Goal: Find specific page/section: Find specific page/section

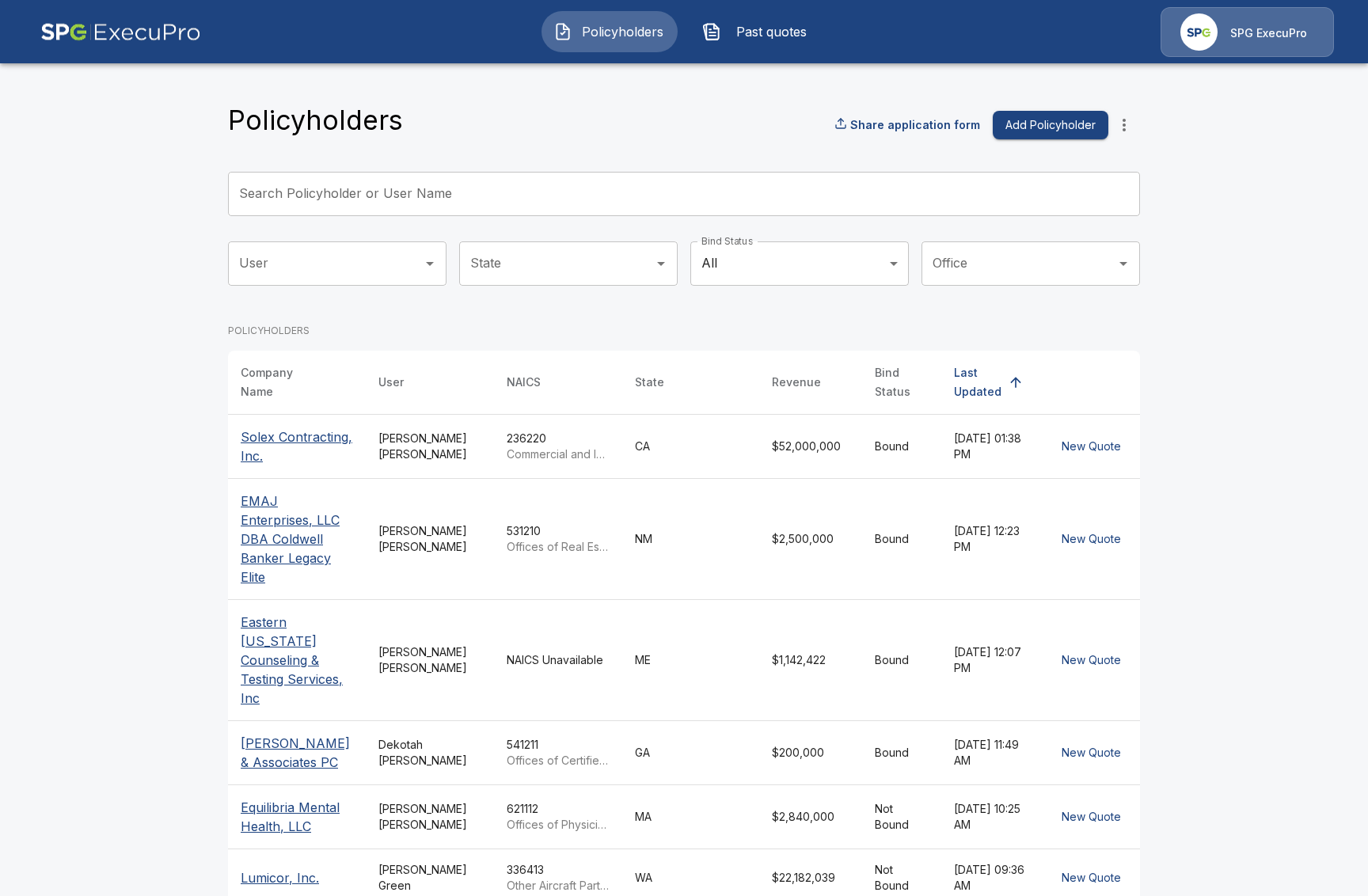
click at [1227, 28] on div "SPG ExecuPro" at bounding box center [1247, 32] width 174 height 49
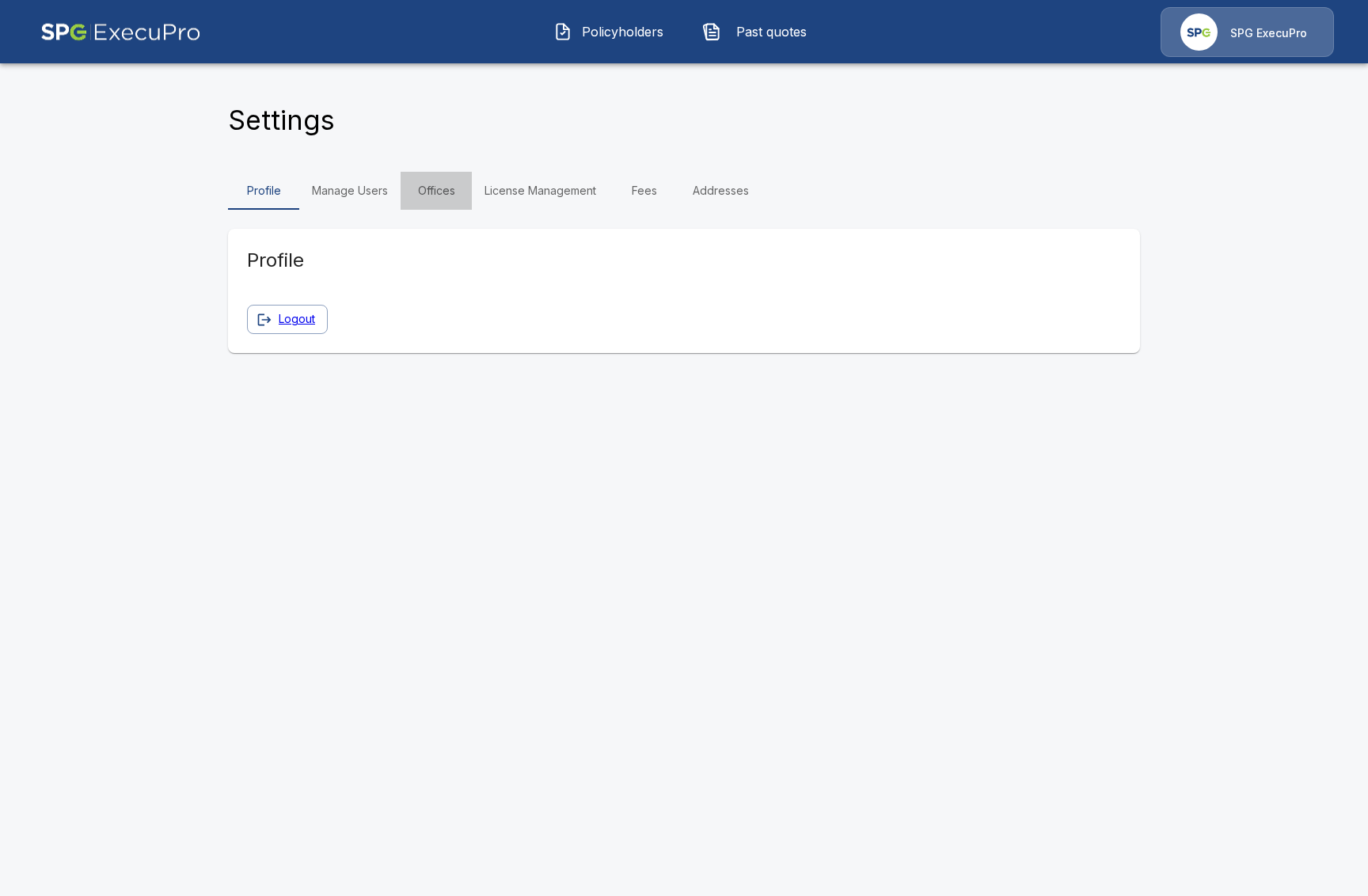
click at [470, 190] on link "Offices" at bounding box center [437, 191] width 71 height 38
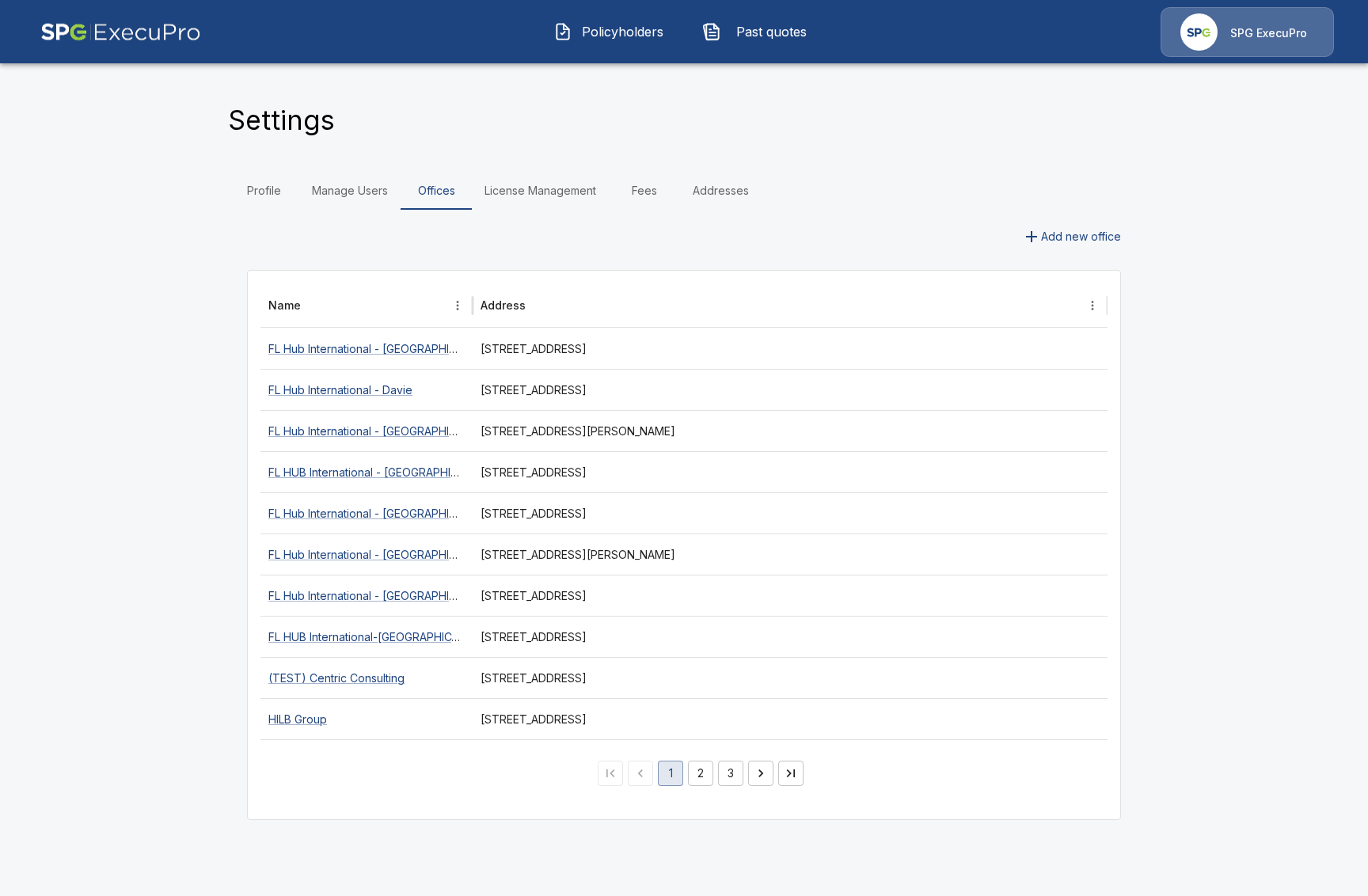
click at [701, 774] on button "2" at bounding box center [701, 774] width 26 height 26
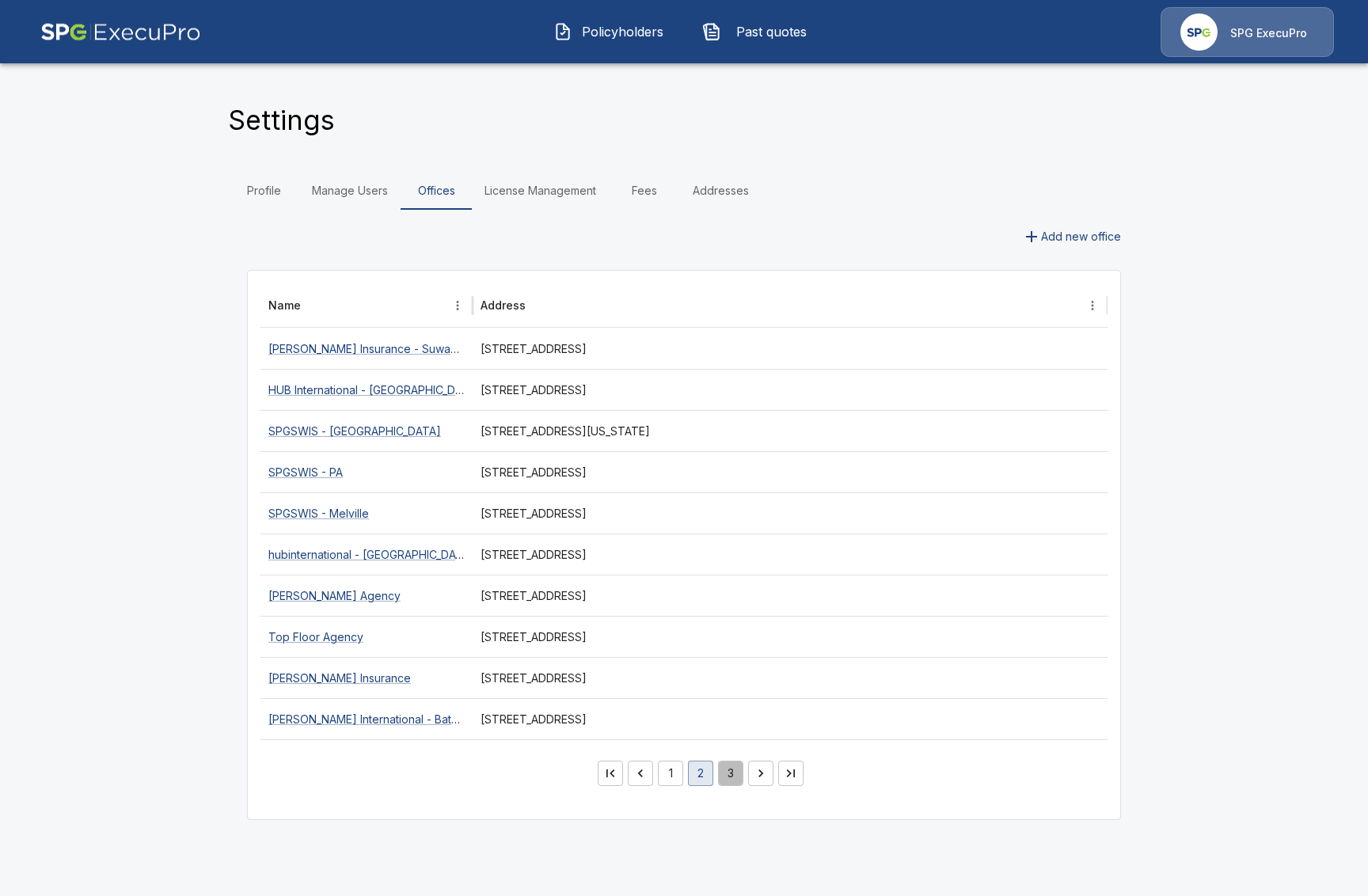
click at [731, 771] on button "3" at bounding box center [731, 774] width 26 height 26
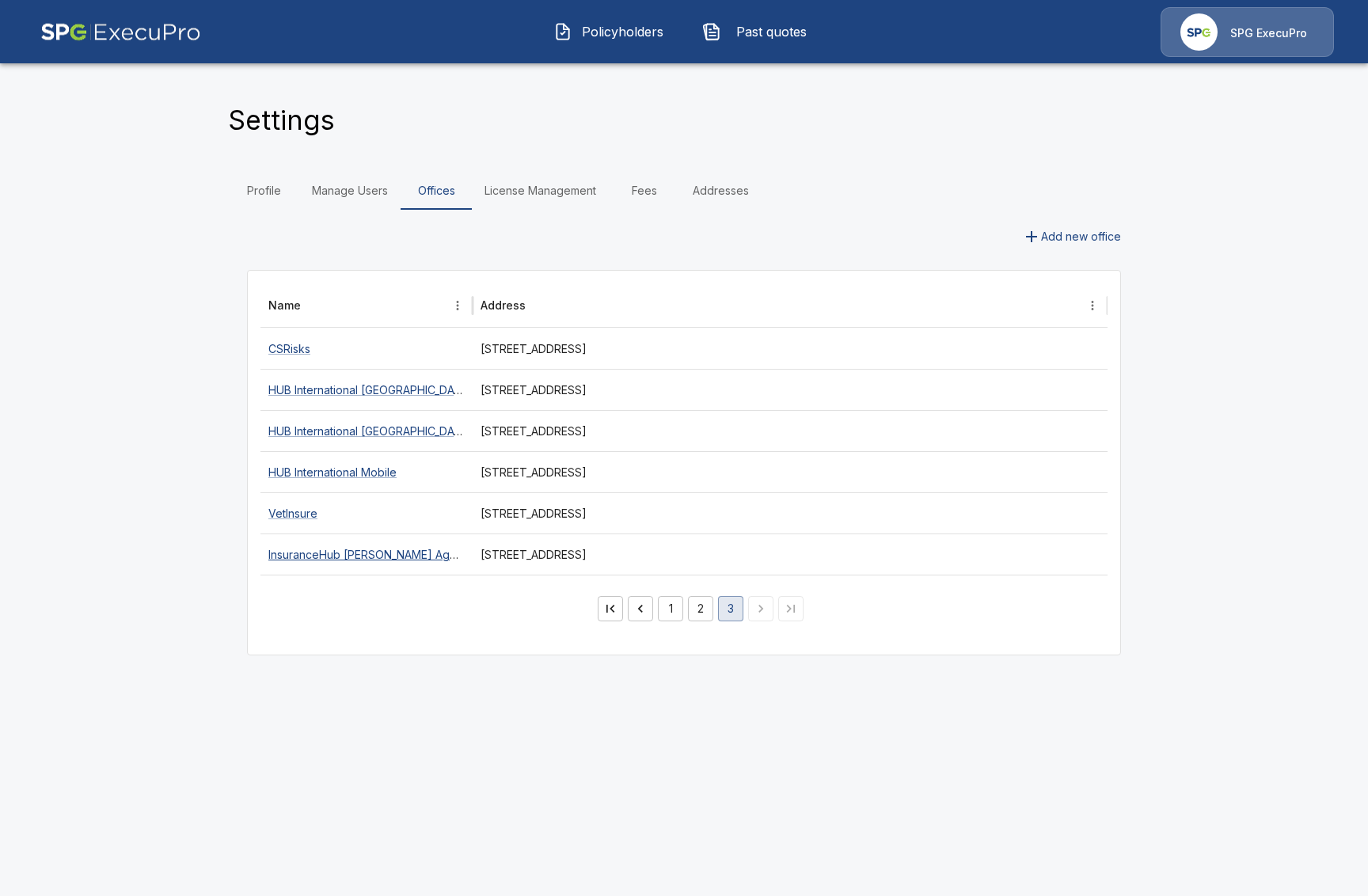
click at [377, 556] on link "InsuranceHub [PERSON_NAME] Agency, Inc." at bounding box center [383, 555] width 230 height 14
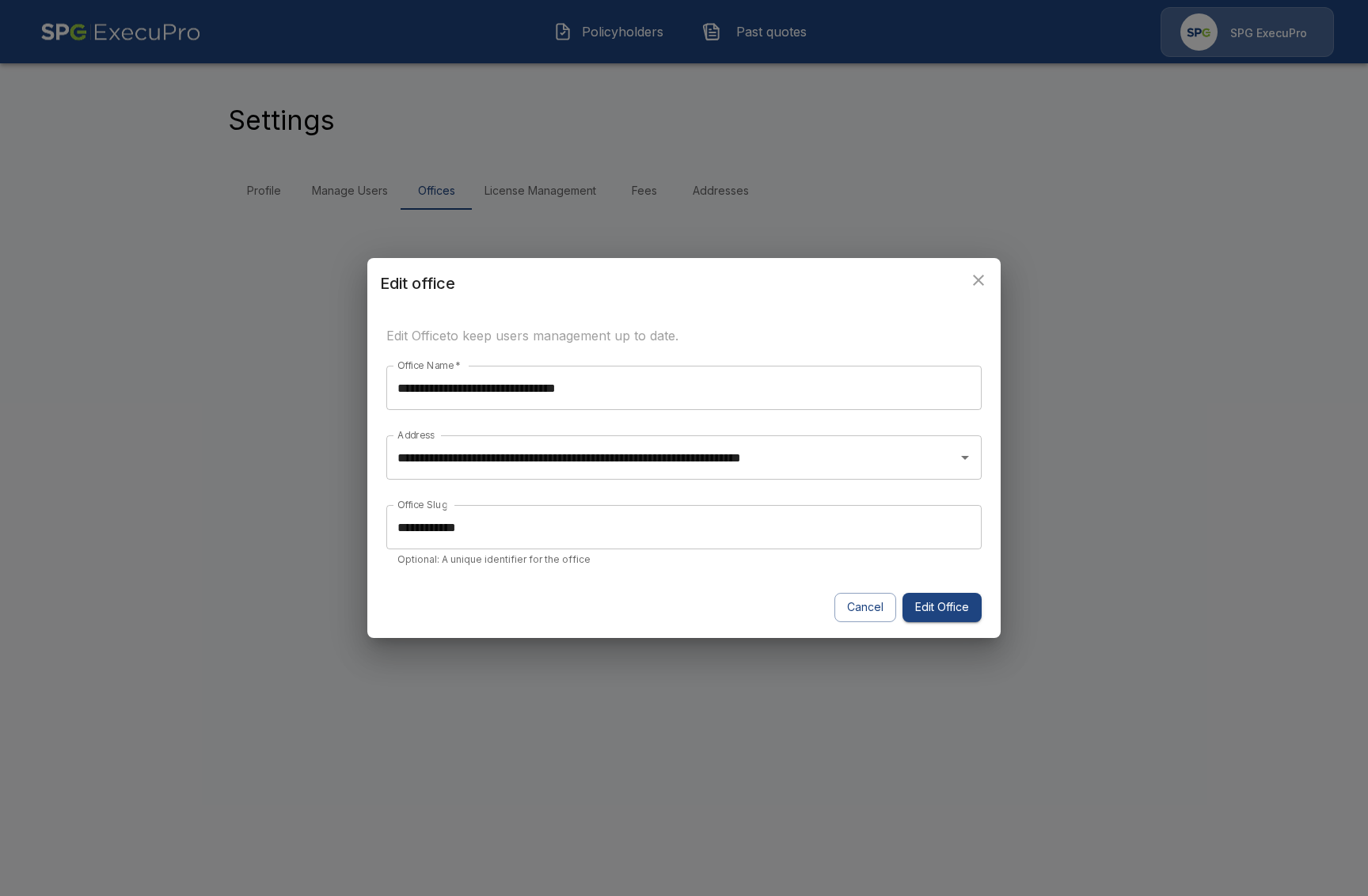
click at [255, 546] on div "**********" at bounding box center [684, 448] width 1368 height 896
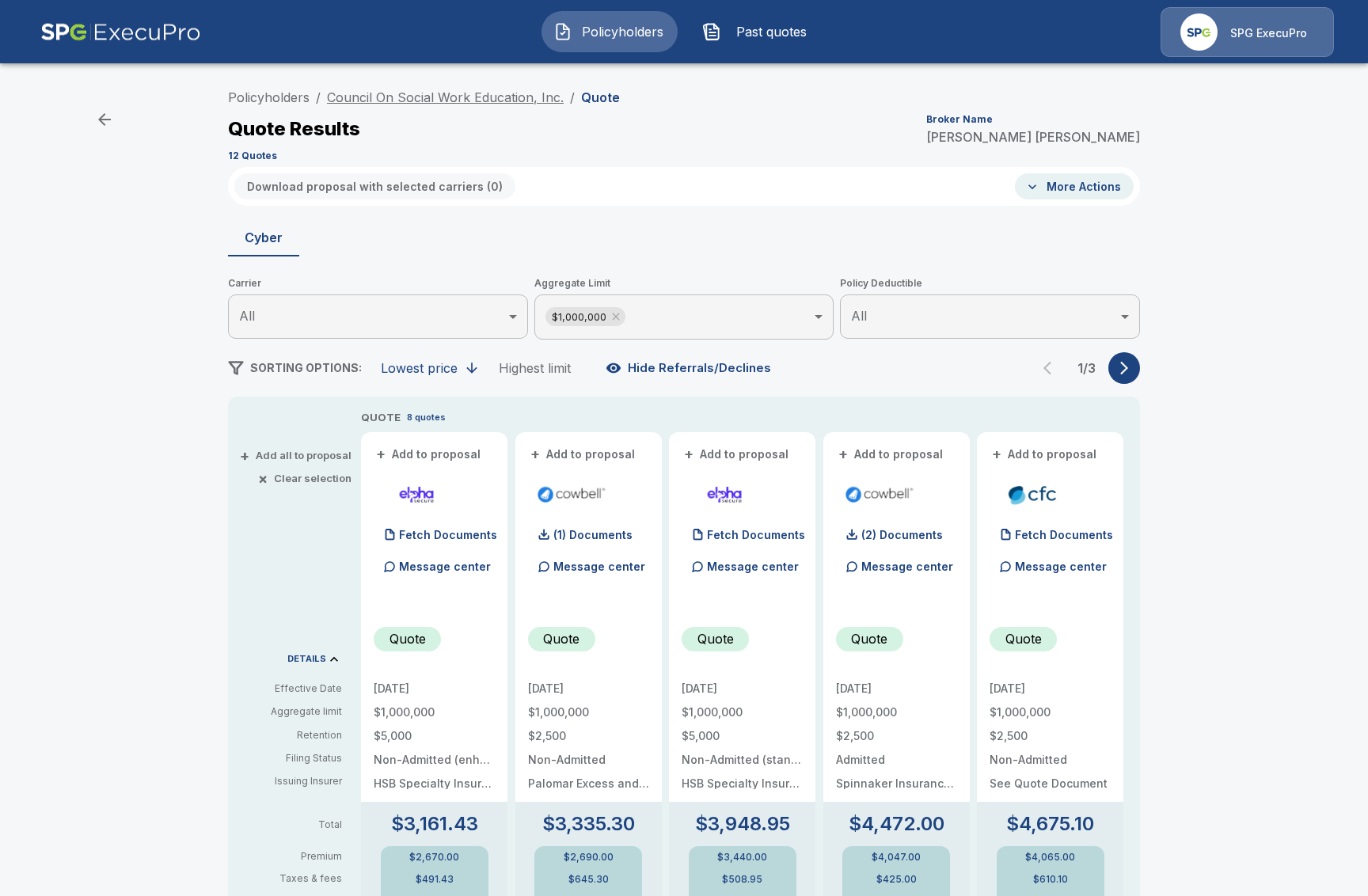
click at [443, 99] on link "Council On Social Work Education, Inc." at bounding box center [445, 98] width 237 height 16
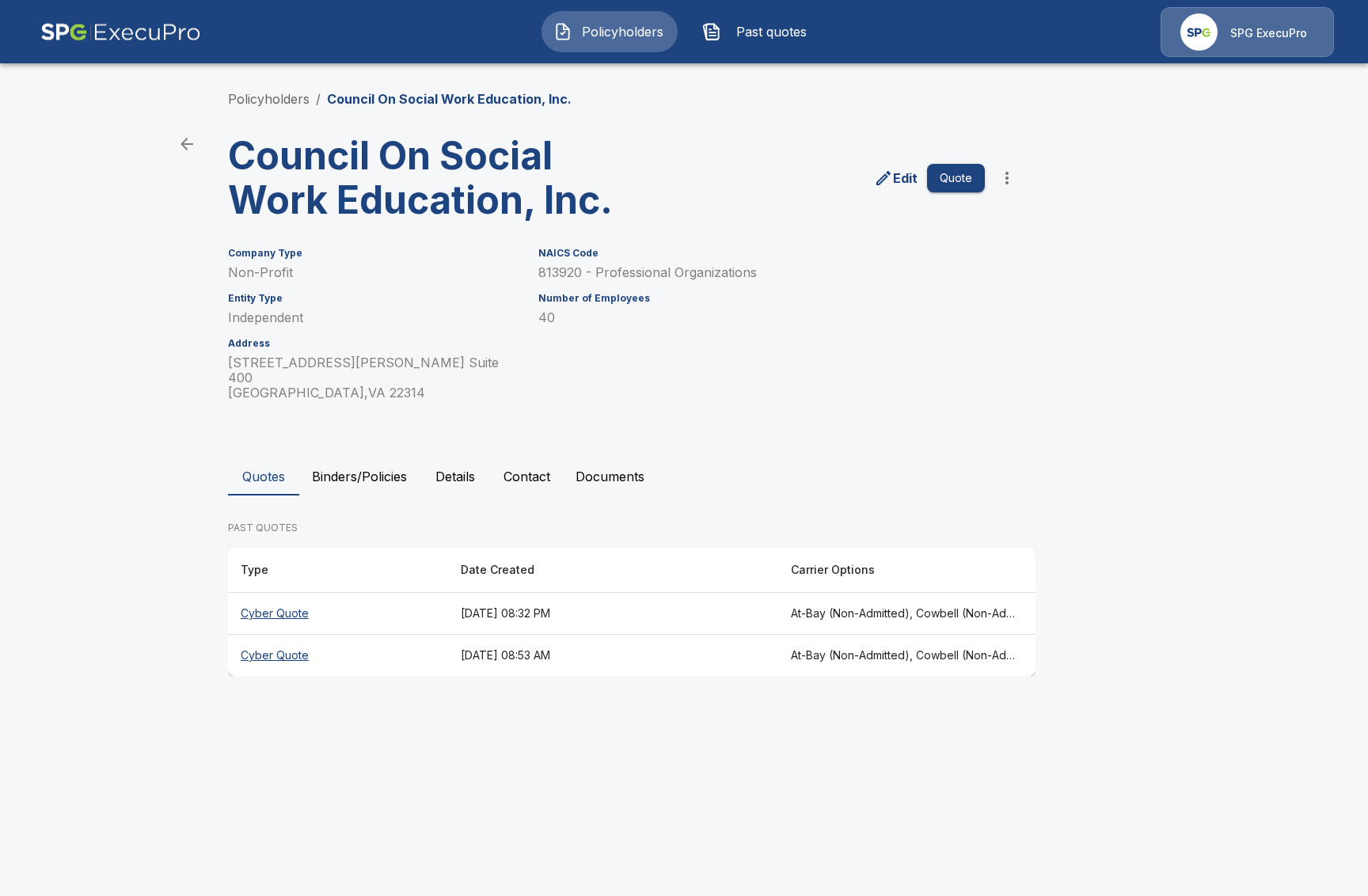
click at [473, 521] on p "PAST QUOTES" at bounding box center [632, 528] width 808 height 14
click at [443, 457] on button "Details" at bounding box center [455, 476] width 71 height 38
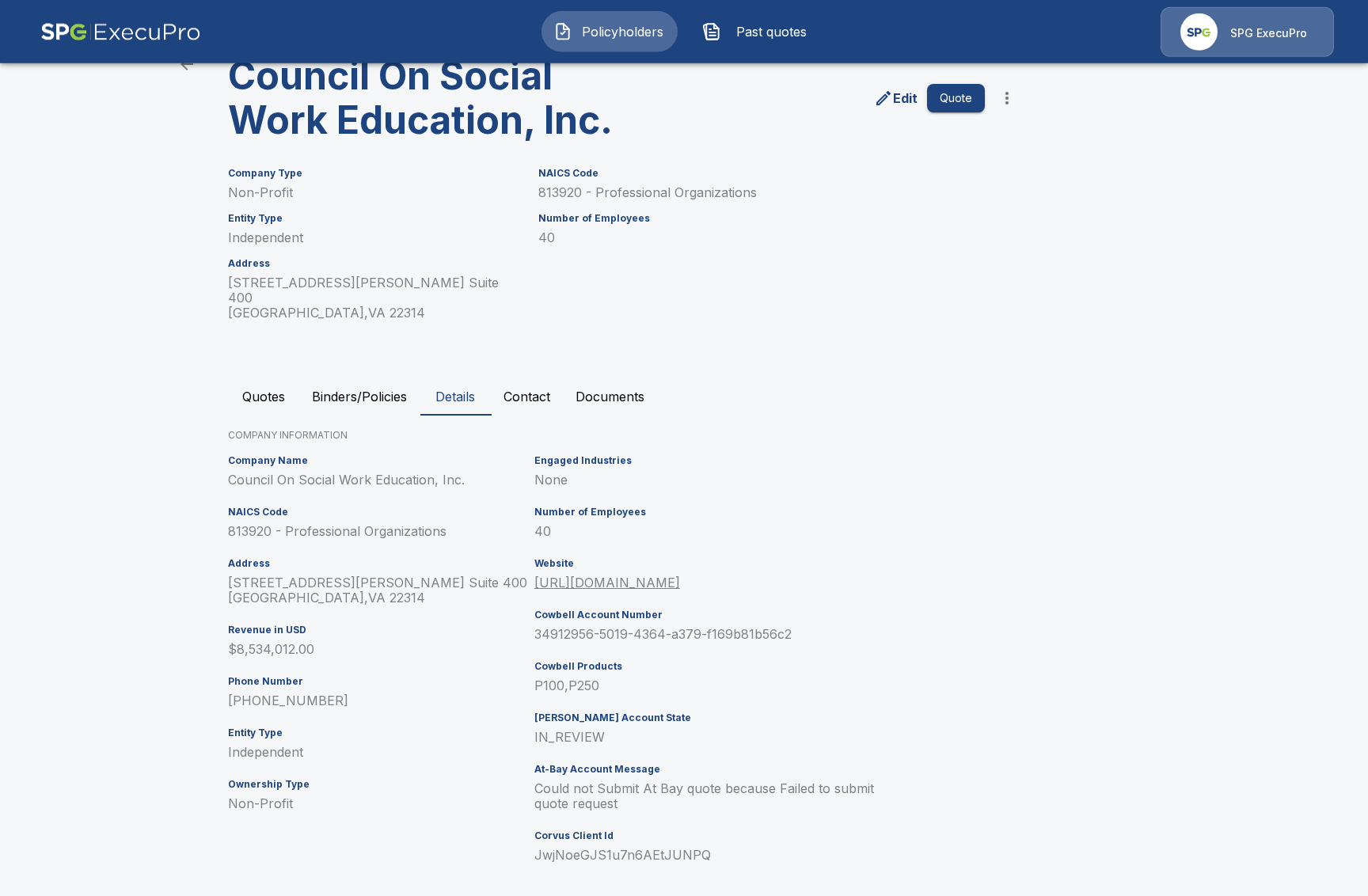
scroll to position [81, 0]
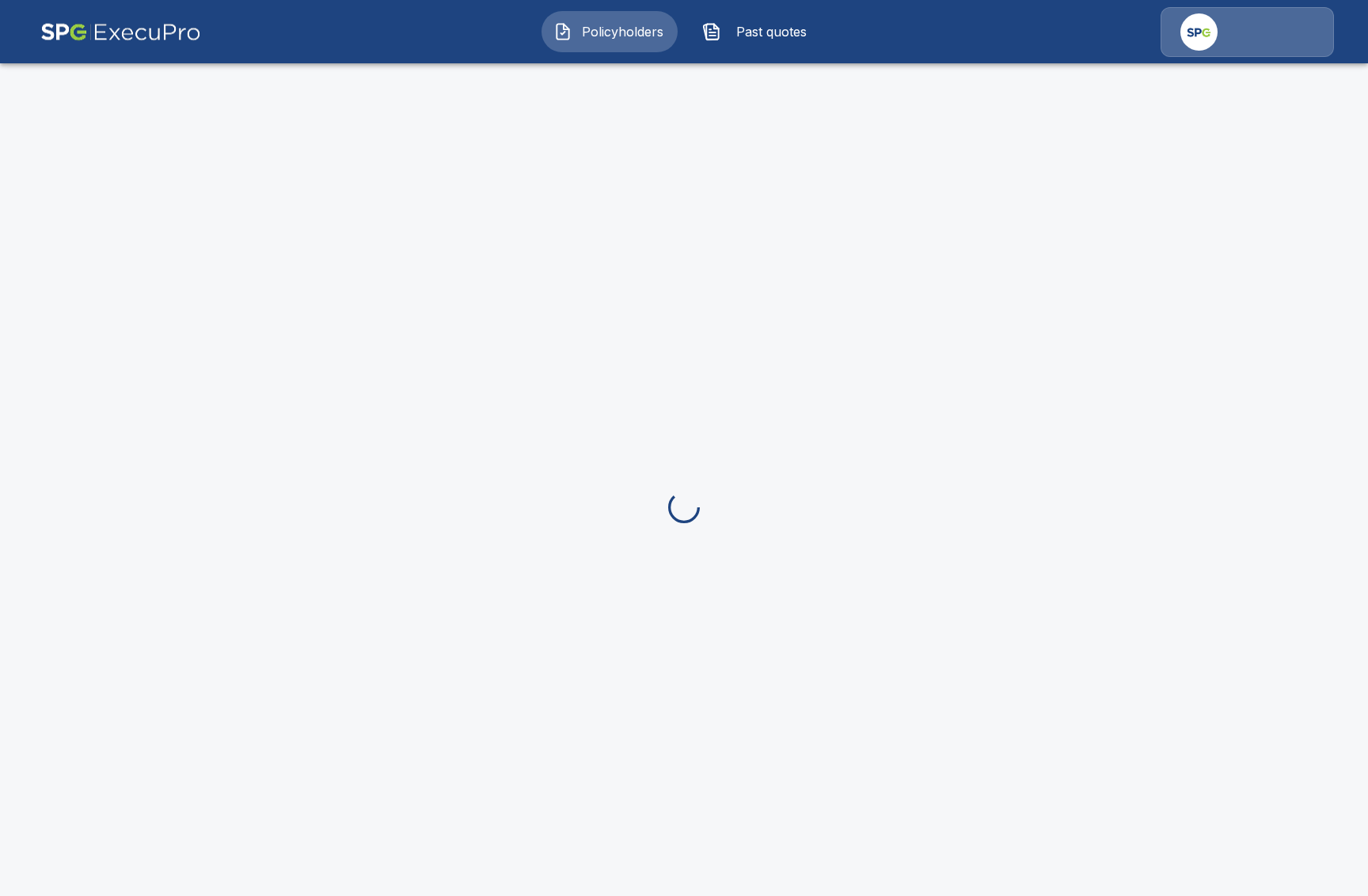
click at [756, 40] on span "Past quotes" at bounding box center [771, 31] width 87 height 19
click at [796, 21] on button "Past quotes" at bounding box center [759, 32] width 136 height 41
click at [623, 34] on span "Policyholders" at bounding box center [622, 31] width 87 height 19
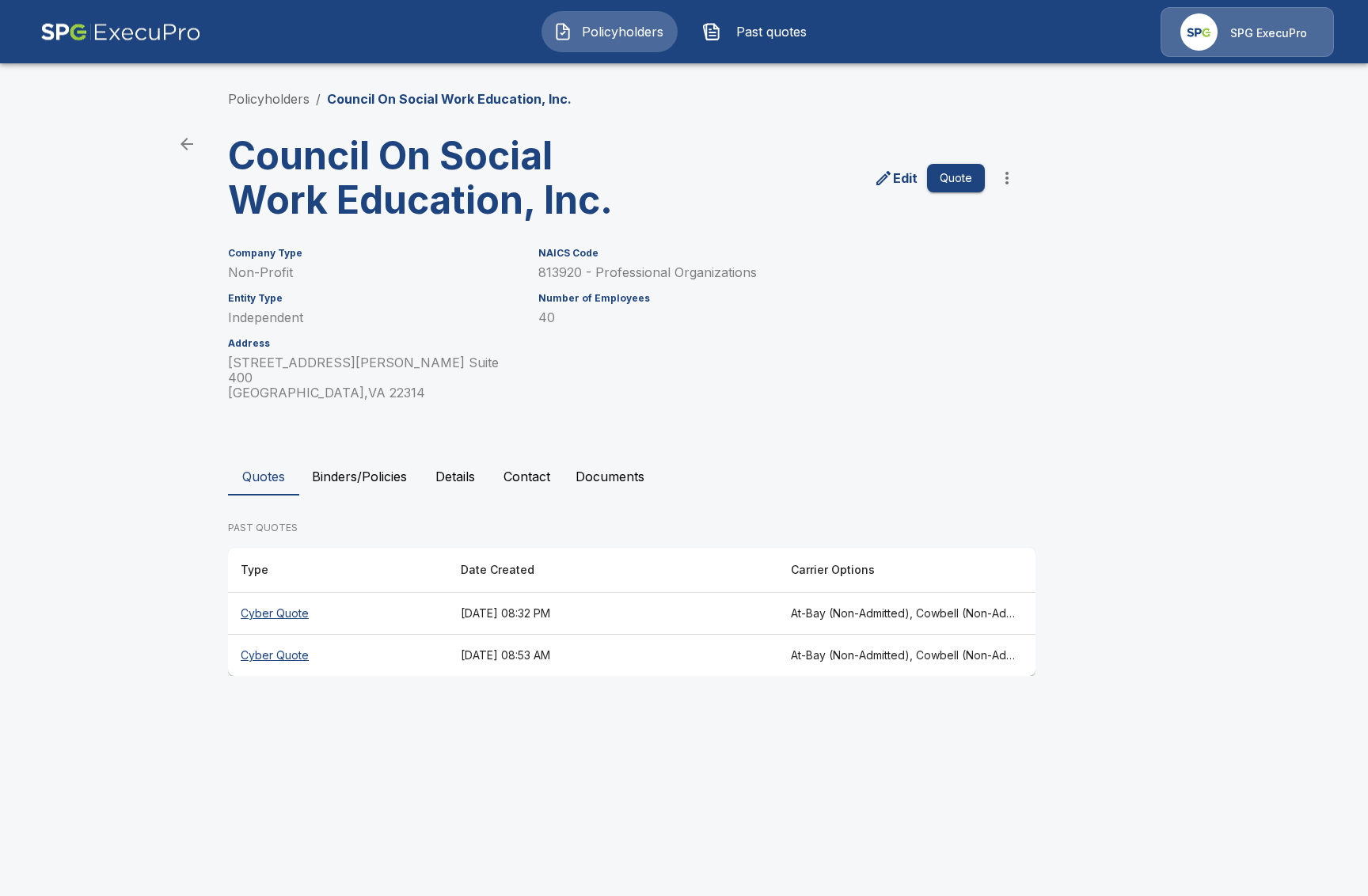
click at [477, 460] on button "Details" at bounding box center [455, 476] width 71 height 38
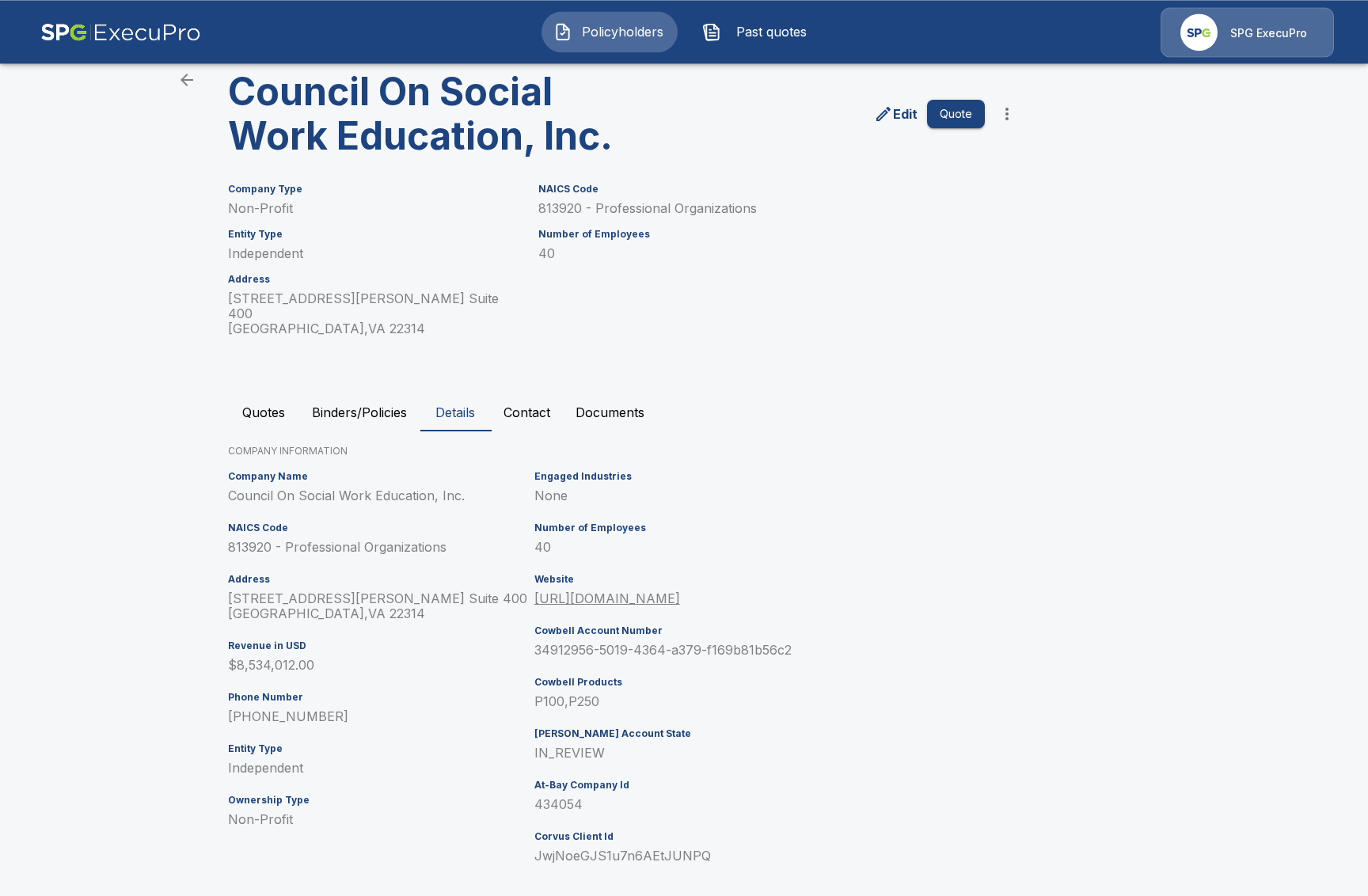
scroll to position [66, 0]
